Goal: Information Seeking & Learning: Check status

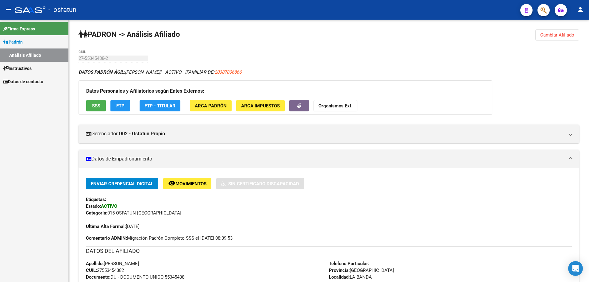
click at [343, 109] on button "Organismos Ext." at bounding box center [336, 105] width 44 height 11
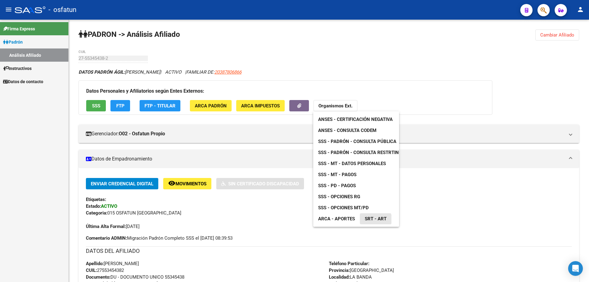
click at [371, 222] on link "SRT - ART" at bounding box center [376, 218] width 32 height 11
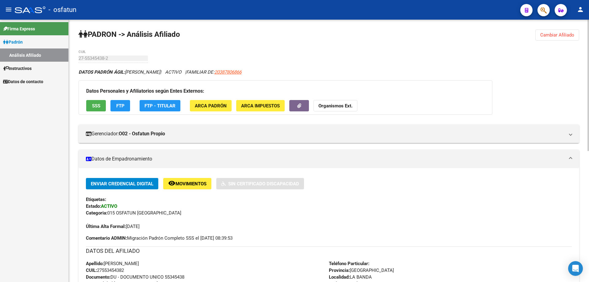
click at [344, 108] on strong "Organismos Ext." at bounding box center [336, 106] width 34 height 6
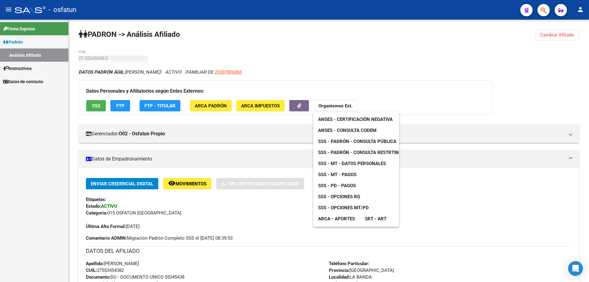
click at [355, 219] on link "ARCA - Aportes" at bounding box center [336, 218] width 47 height 11
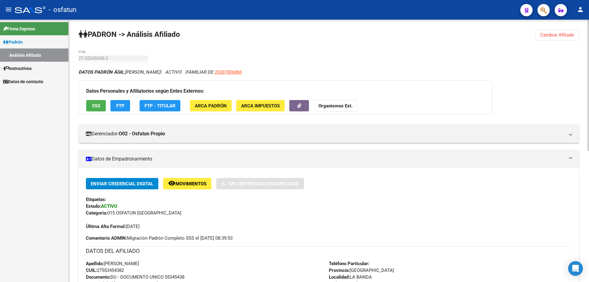
click at [338, 106] on strong "Organismos Ext." at bounding box center [336, 106] width 34 height 6
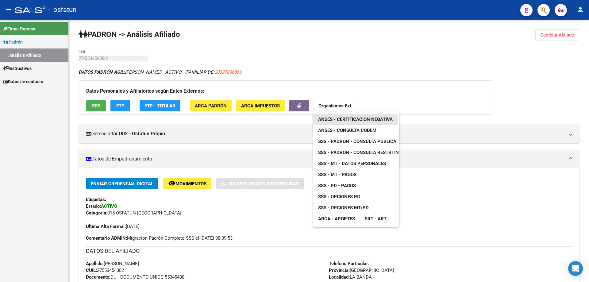
click at [346, 118] on span "ANSES - Certificación Negativa" at bounding box center [355, 120] width 75 height 6
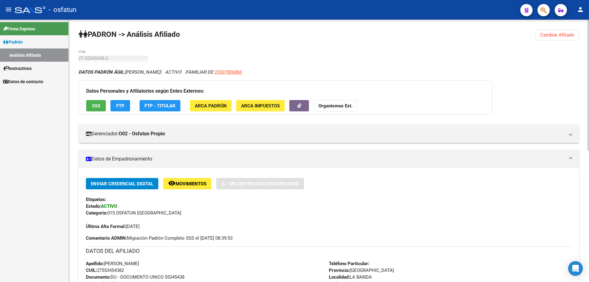
click at [337, 109] on button "Organismos Ext." at bounding box center [336, 105] width 44 height 11
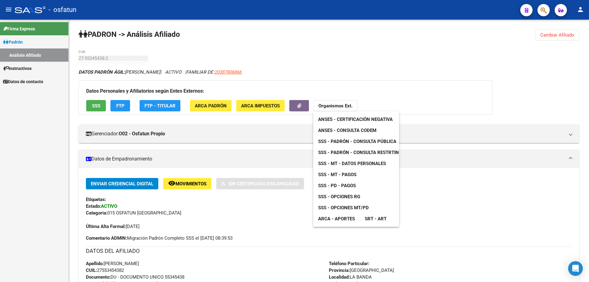
click at [360, 140] on span "SSS - Padrón - Consulta Pública" at bounding box center [357, 142] width 78 height 6
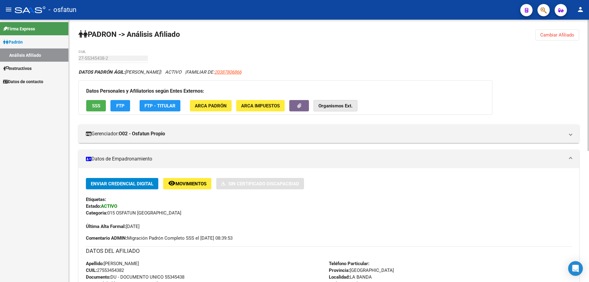
click at [332, 103] on strong "Organismos Ext." at bounding box center [336, 106] width 34 height 6
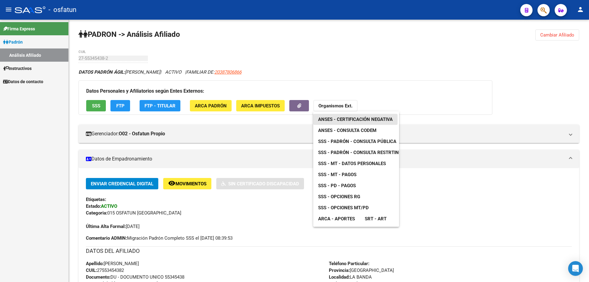
click at [335, 122] on span "ANSES - Certificación Negativa" at bounding box center [355, 120] width 75 height 6
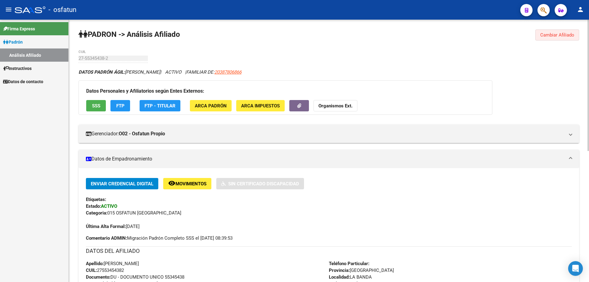
click at [559, 33] on span "Cambiar Afiliado" at bounding box center [558, 35] width 34 height 6
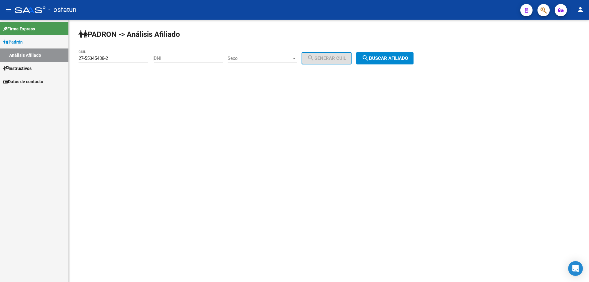
click at [123, 59] on input "27-55345438-2" at bounding box center [113, 59] width 69 height 6
click at [412, 63] on button "search Buscar afiliado" at bounding box center [384, 58] width 57 height 12
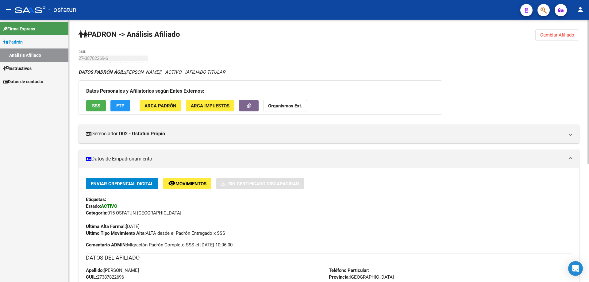
click at [266, 113] on div "Datos Personales y Afiliatorios según Entes Externos: SSS FTP ARCA Padrón ARCA …" at bounding box center [261, 97] width 364 height 34
click at [268, 111] on button "Organismos Ext." at bounding box center [285, 105] width 44 height 11
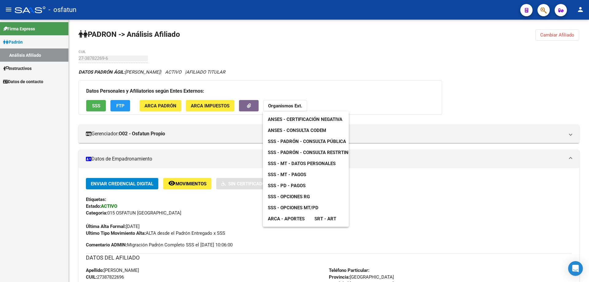
click at [273, 122] on link "ANSES - Certificación Negativa" at bounding box center [305, 119] width 84 height 11
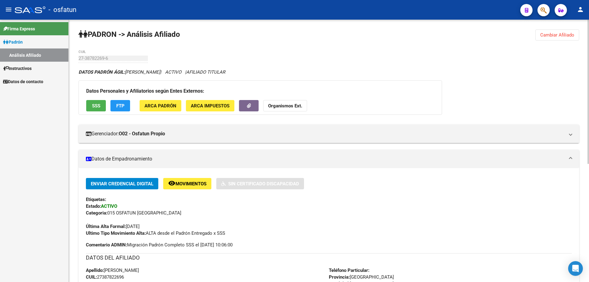
click at [275, 102] on button "Organismos Ext." at bounding box center [285, 105] width 44 height 11
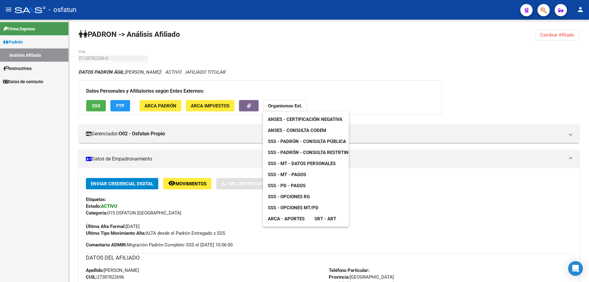
click at [289, 132] on span "ANSES - Consulta CODEM" at bounding box center [297, 131] width 58 height 6
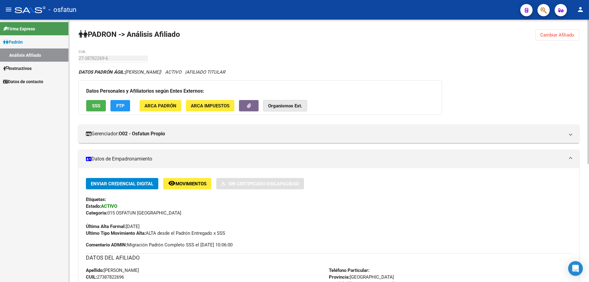
click at [274, 109] on button "Organismos Ext." at bounding box center [285, 105] width 44 height 11
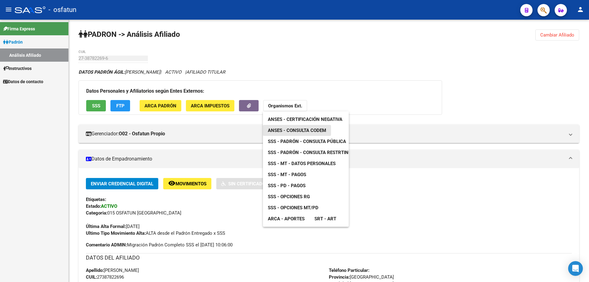
click at [278, 131] on span "ANSES - Consulta CODEM" at bounding box center [297, 131] width 58 height 6
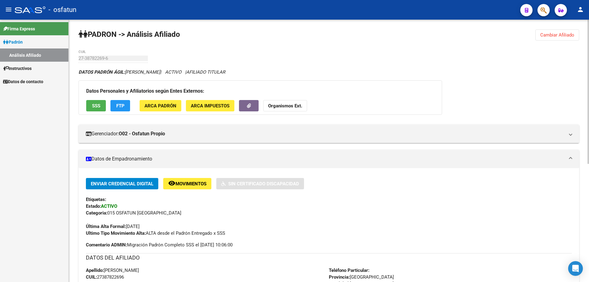
click at [283, 107] on strong "Organismos Ext." at bounding box center [285, 106] width 34 height 6
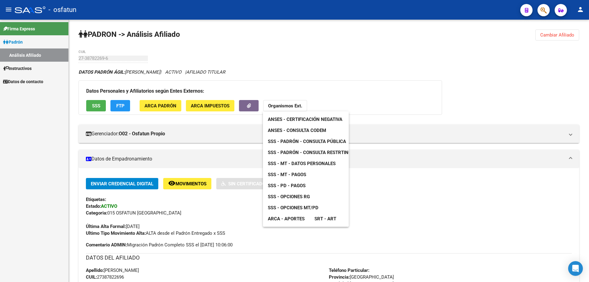
click at [288, 145] on link "SSS - Padrón - Consulta Pública" at bounding box center [307, 141] width 88 height 11
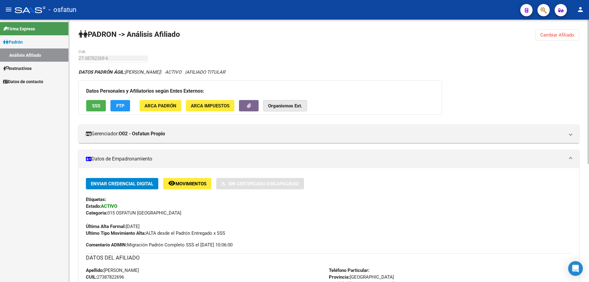
click at [285, 103] on strong "Organismos Ext." at bounding box center [285, 106] width 34 height 6
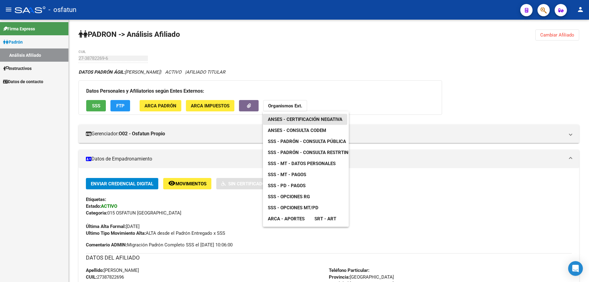
click at [300, 116] on link "ANSES - Certificación Negativa" at bounding box center [305, 119] width 84 height 11
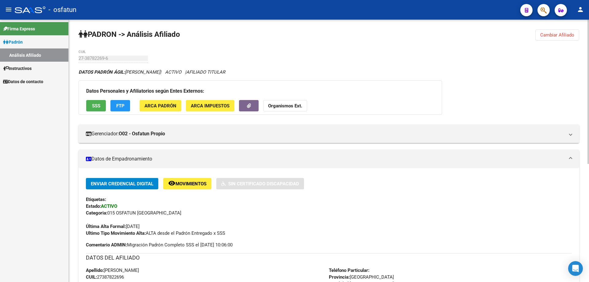
click at [277, 103] on strong "Organismos Ext." at bounding box center [285, 106] width 34 height 6
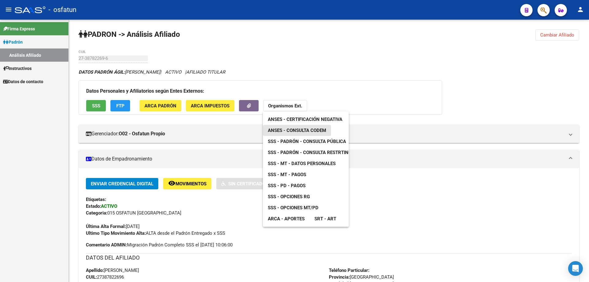
click at [284, 128] on span "ANSES - Consulta CODEM" at bounding box center [297, 131] width 58 height 6
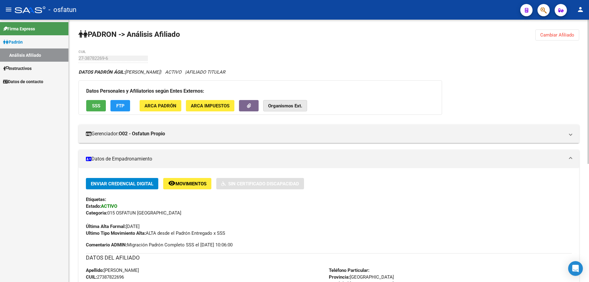
click at [280, 103] on strong "Organismos Ext." at bounding box center [285, 106] width 34 height 6
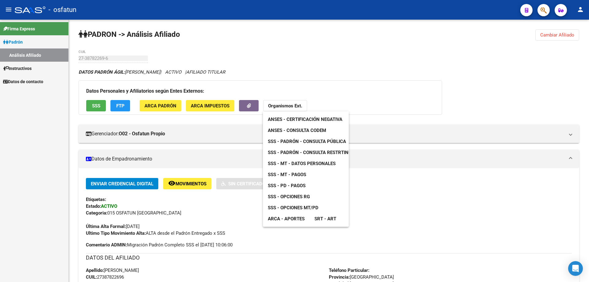
click at [286, 140] on span "SSS - Padrón - Consulta Pública" at bounding box center [307, 142] width 78 height 6
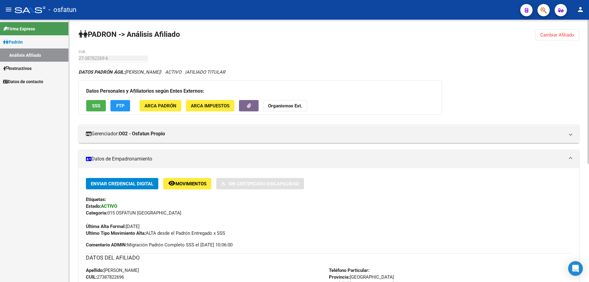
click at [283, 106] on strong "Organismos Ext." at bounding box center [285, 106] width 34 height 6
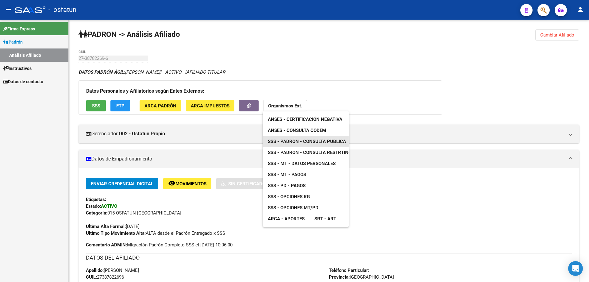
click at [294, 140] on span "SSS - Padrón - Consulta Pública" at bounding box center [307, 142] width 78 height 6
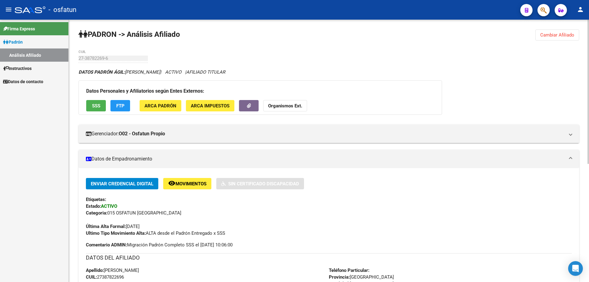
click at [283, 107] on strong "Organismos Ext." at bounding box center [285, 106] width 34 height 6
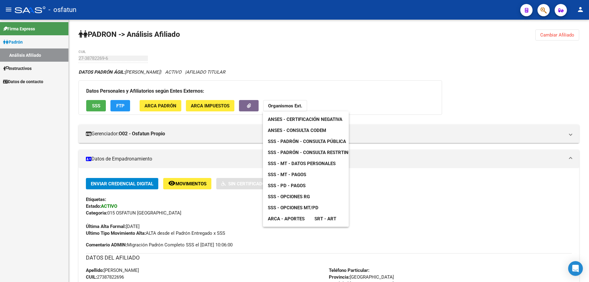
click at [294, 207] on span "SSS - Opciones MT/PD" at bounding box center [293, 208] width 51 height 6
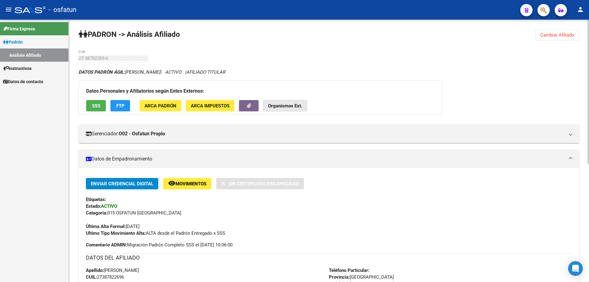
click at [275, 103] on strong "Organismos Ext." at bounding box center [285, 106] width 34 height 6
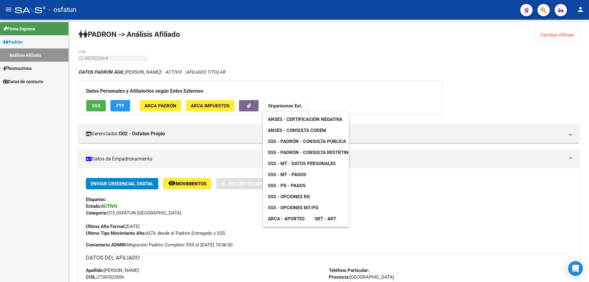
click at [300, 218] on span "ARCA - Aportes" at bounding box center [286, 219] width 37 height 6
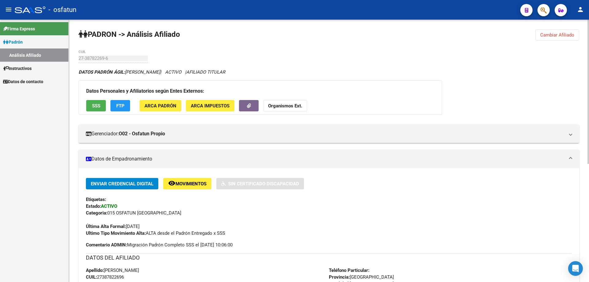
click at [552, 36] on span "Cambiar Afiliado" at bounding box center [558, 35] width 34 height 6
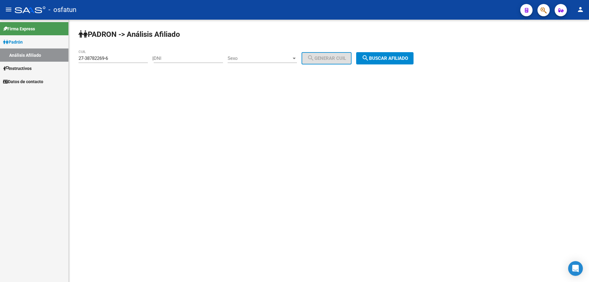
click at [116, 56] on div "27-38782269-6 CUIL" at bounding box center [113, 56] width 69 height 13
click at [116, 56] on input "27-40169155-9" at bounding box center [113, 59] width 69 height 6
click at [116, 59] on input "27-40169155-9" at bounding box center [113, 59] width 69 height 6
click at [401, 60] on span "search Buscar afiliado" at bounding box center [385, 59] width 46 height 6
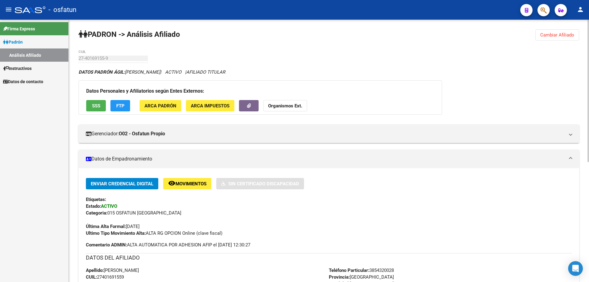
click at [282, 106] on strong "Organismos Ext." at bounding box center [285, 106] width 34 height 6
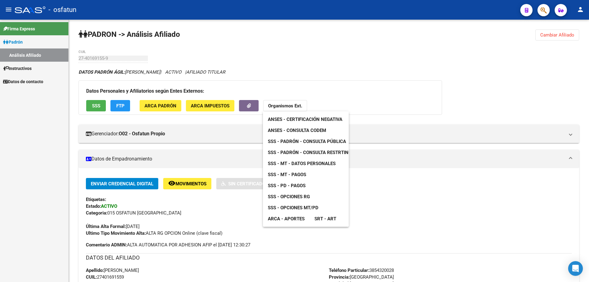
click at [293, 118] on span "ANSES - Certificación Negativa" at bounding box center [305, 120] width 75 height 6
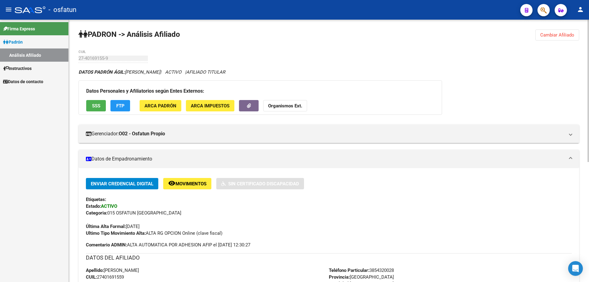
click at [300, 105] on strong "Organismos Ext." at bounding box center [285, 106] width 34 height 6
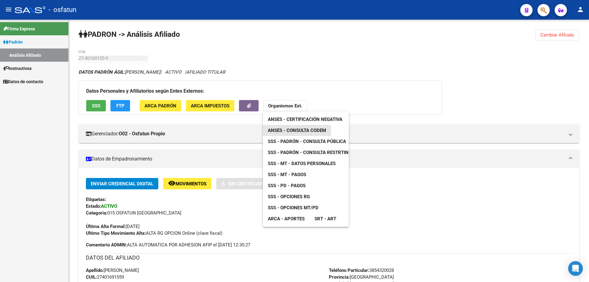
click at [300, 132] on span "ANSES - Consulta CODEM" at bounding box center [297, 131] width 58 height 6
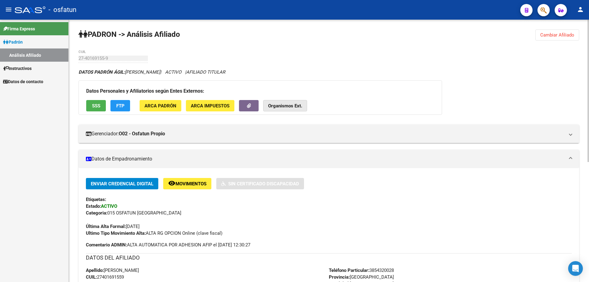
click at [285, 107] on strong "Organismos Ext." at bounding box center [285, 106] width 34 height 6
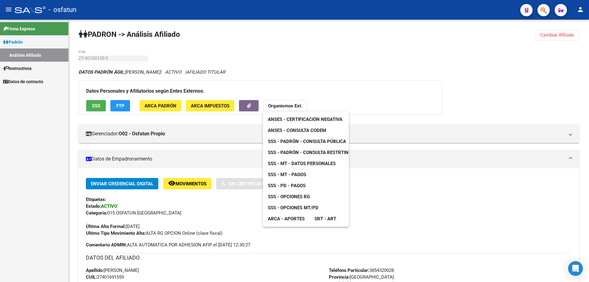
click at [307, 218] on link "ARCA - Aportes" at bounding box center [286, 218] width 47 height 11
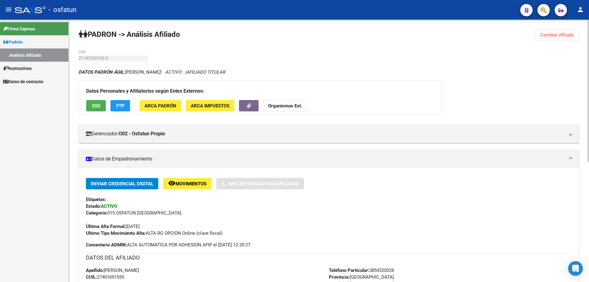
click at [280, 106] on strong "Organismos Ext." at bounding box center [285, 106] width 34 height 6
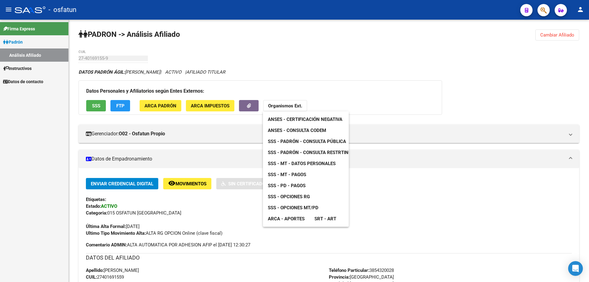
click at [285, 204] on link "SSS - Opciones MT/PD" at bounding box center [293, 207] width 60 height 11
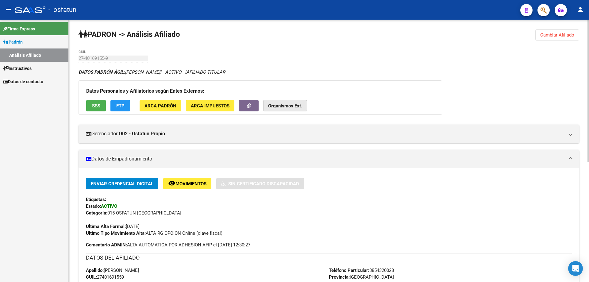
click at [297, 108] on strong "Organismos Ext." at bounding box center [285, 106] width 34 height 6
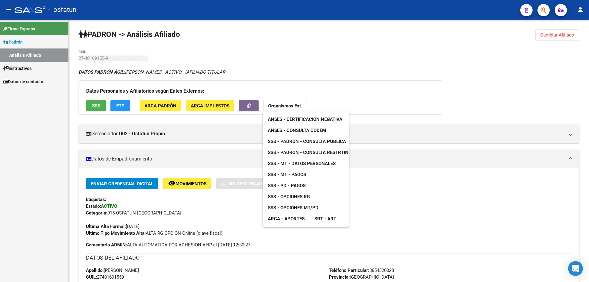
click at [307, 142] on span "SSS - Padrón - Consulta Pública" at bounding box center [307, 142] width 78 height 6
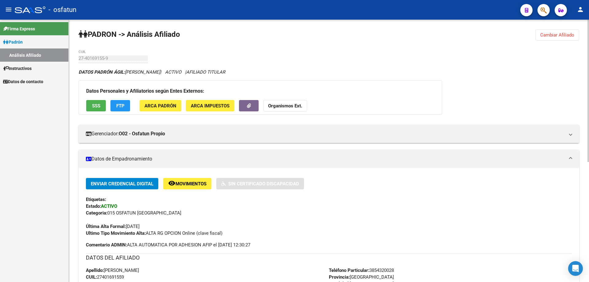
click at [546, 35] on span "Cambiar Afiliado" at bounding box center [558, 35] width 34 height 6
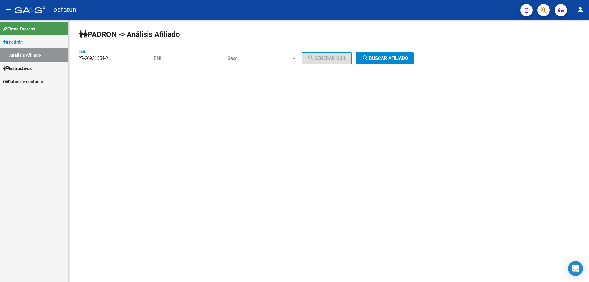
click at [112, 56] on input "27-26931554-2" at bounding box center [113, 59] width 69 height 6
click at [111, 56] on input "27-26931554-2" at bounding box center [113, 59] width 69 height 6
type input "27-26931554-2"
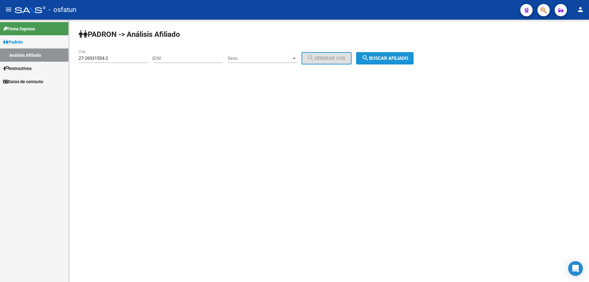
click at [395, 55] on button "search Buscar afiliado" at bounding box center [384, 58] width 57 height 12
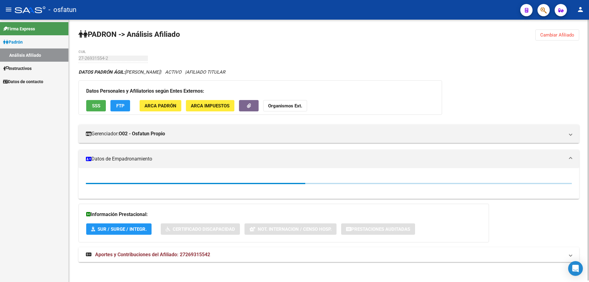
click at [286, 104] on strong "Organismos Ext." at bounding box center [285, 106] width 34 height 6
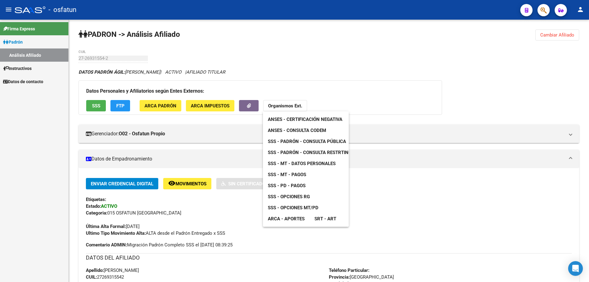
click at [298, 219] on span "ARCA - Aportes" at bounding box center [286, 219] width 37 height 6
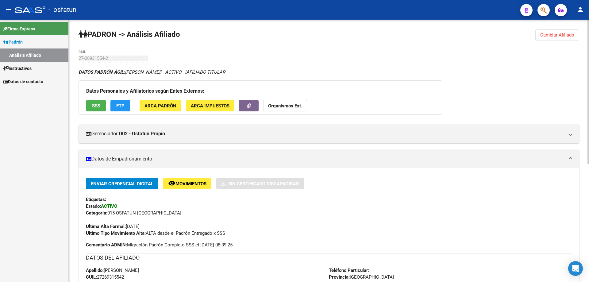
click at [285, 107] on strong "Organismos Ext." at bounding box center [285, 106] width 34 height 6
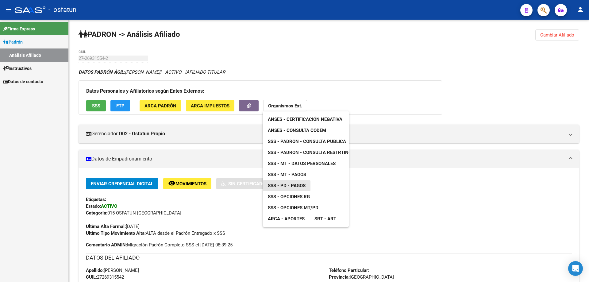
click at [294, 183] on span "SSS - PD - Pagos" at bounding box center [287, 186] width 38 height 6
